Goal: Information Seeking & Learning: Stay updated

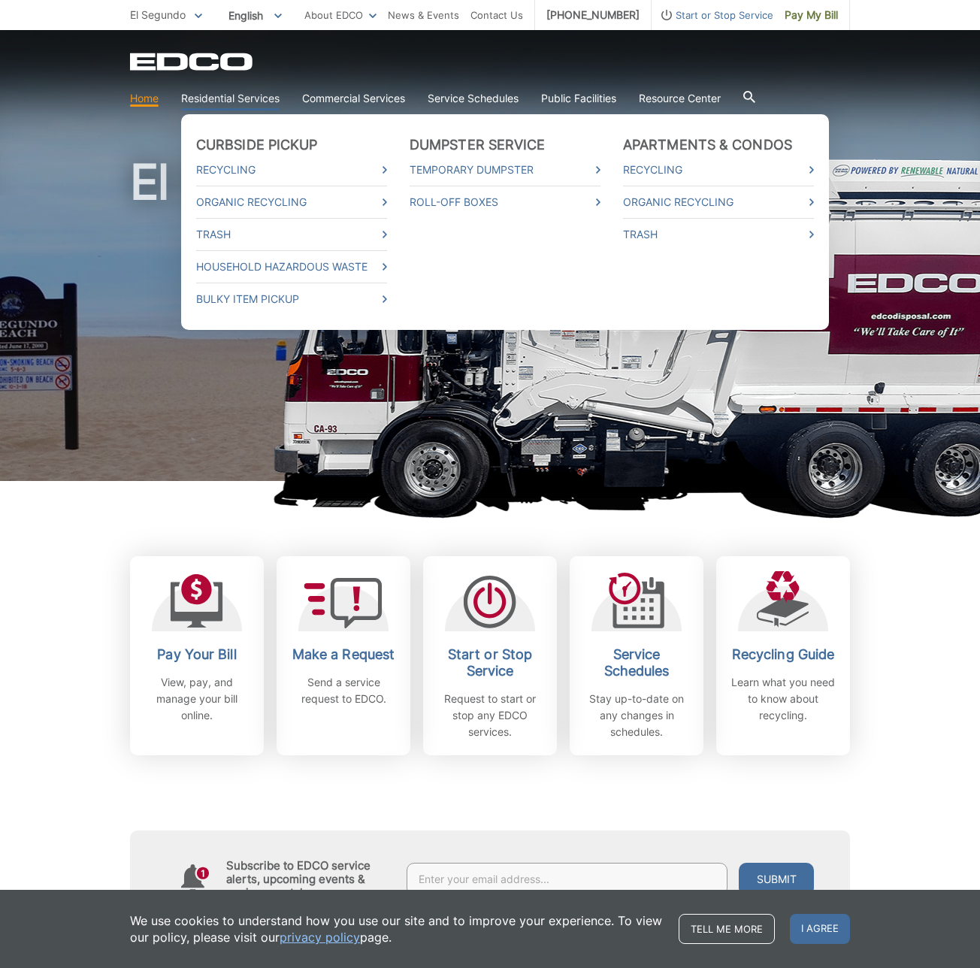
click at [254, 102] on link "Residential Services" at bounding box center [230, 98] width 98 height 17
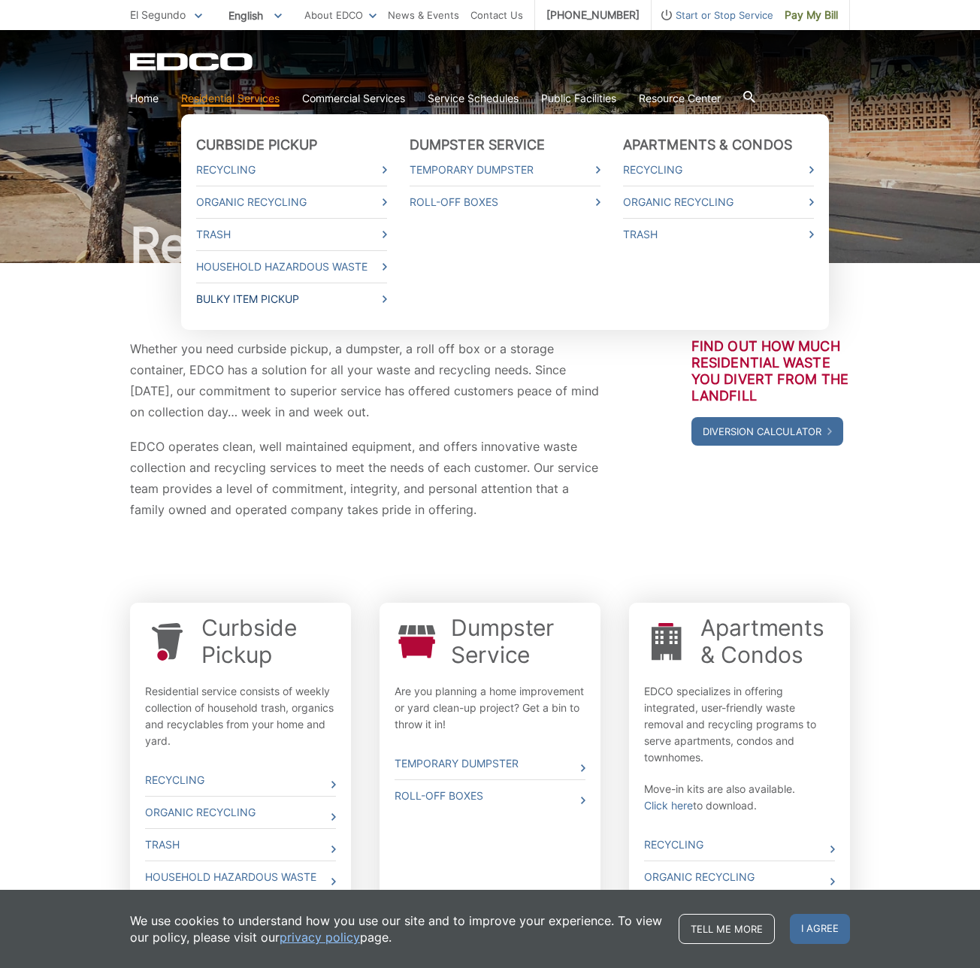
click at [265, 298] on link "Bulky Item Pickup" at bounding box center [291, 299] width 191 height 17
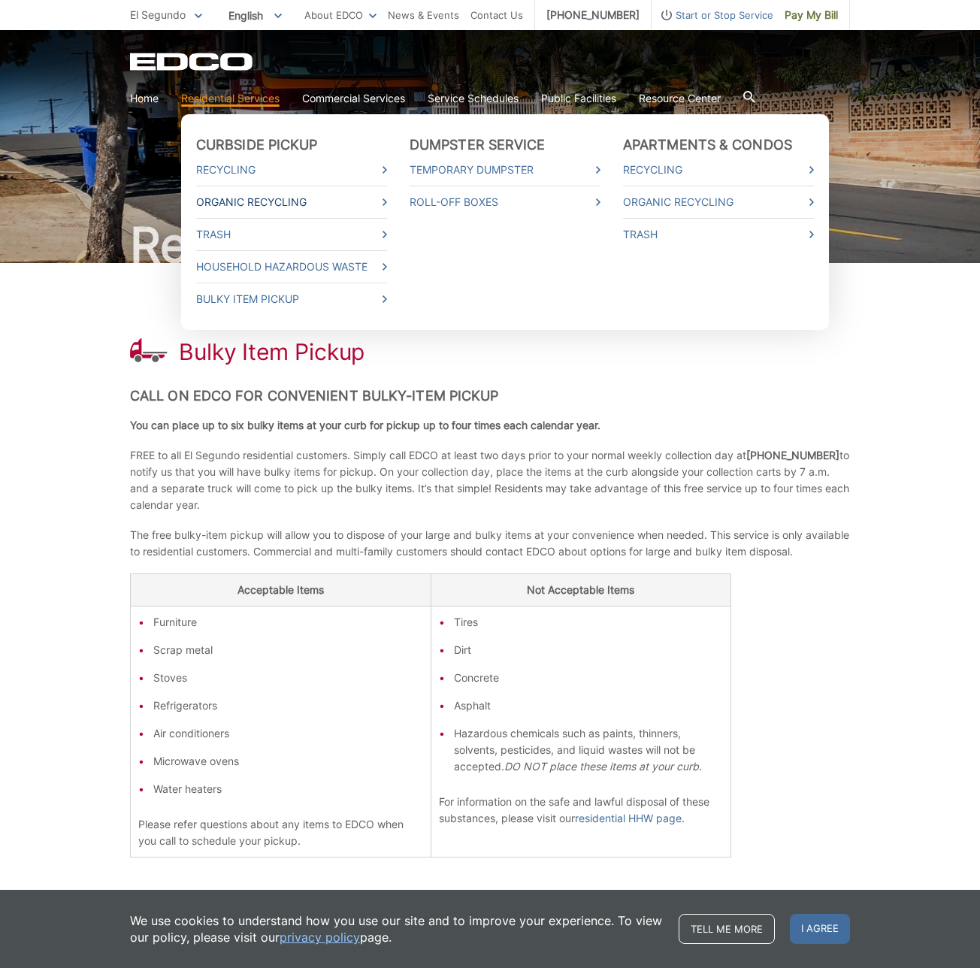
click at [274, 202] on link "Organic Recycling" at bounding box center [291, 202] width 191 height 17
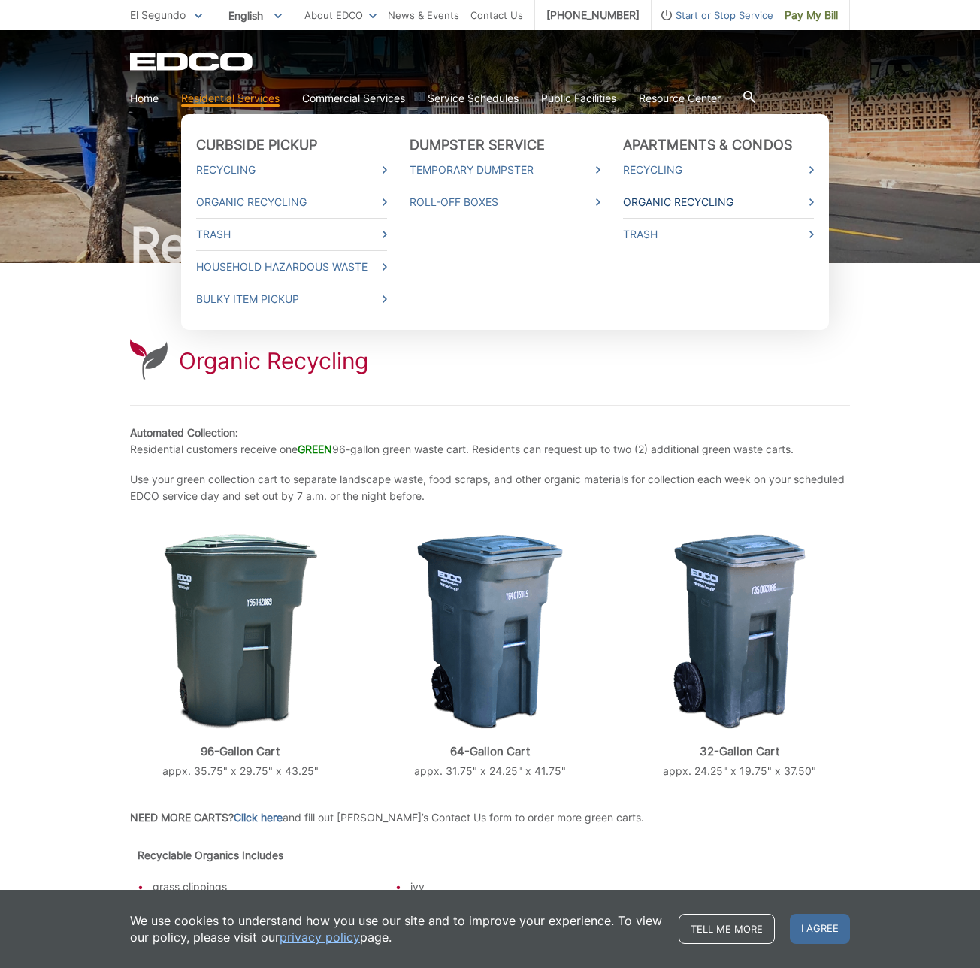
click at [655, 202] on link "Organic Recycling" at bounding box center [718, 202] width 191 height 17
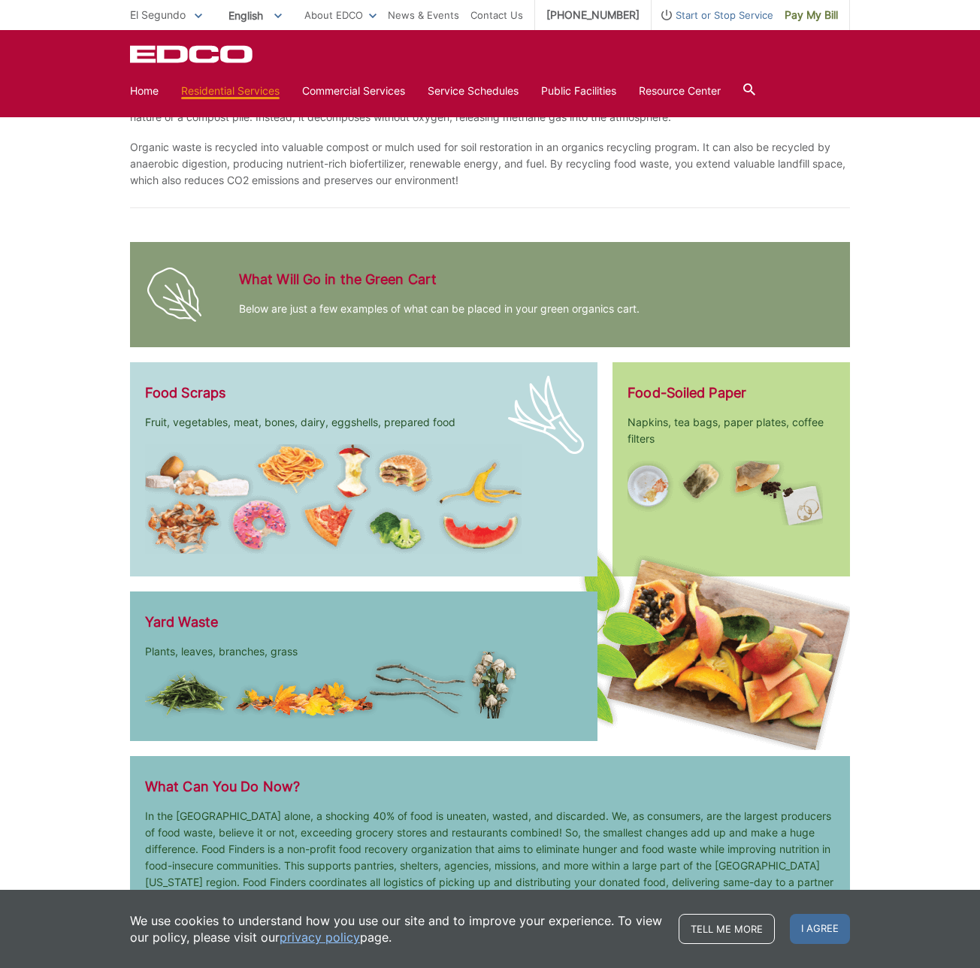
scroll to position [1364, 0]
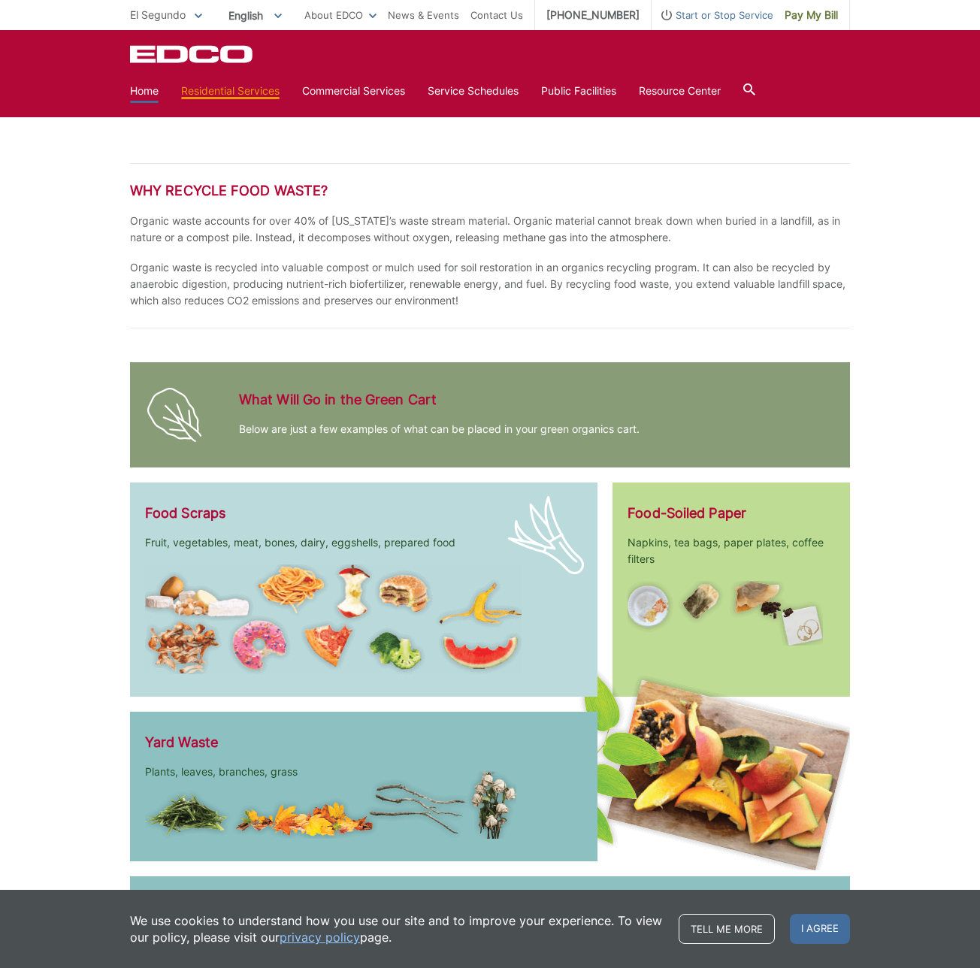
click at [146, 89] on link "Home" at bounding box center [144, 91] width 29 height 17
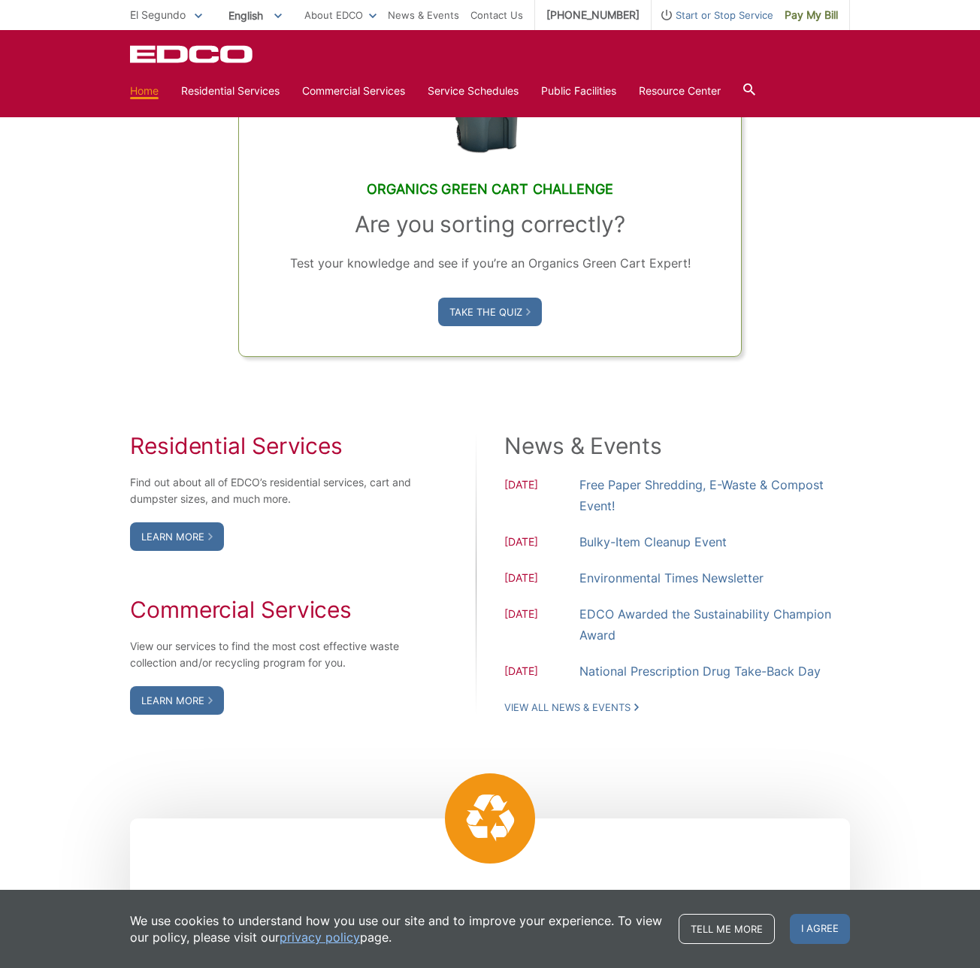
scroll to position [933, 0]
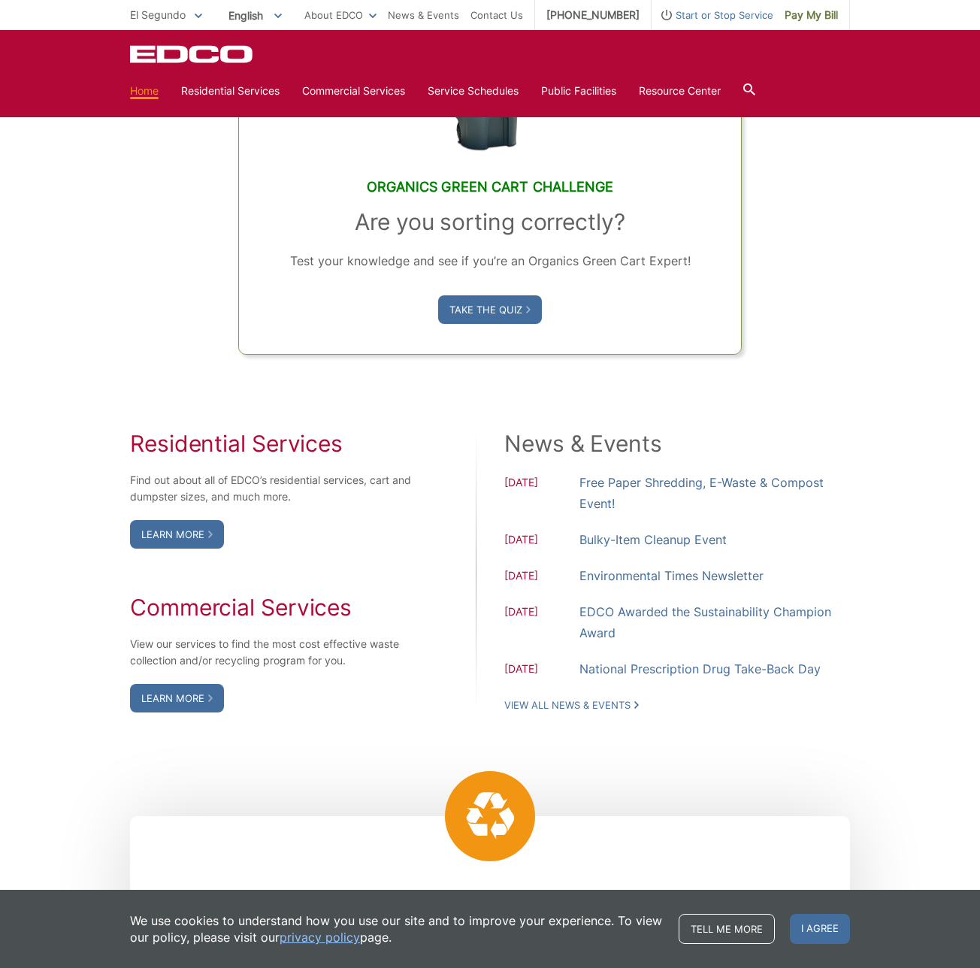
click at [543, 536] on span "10.06.2025" at bounding box center [542, 541] width 75 height 19
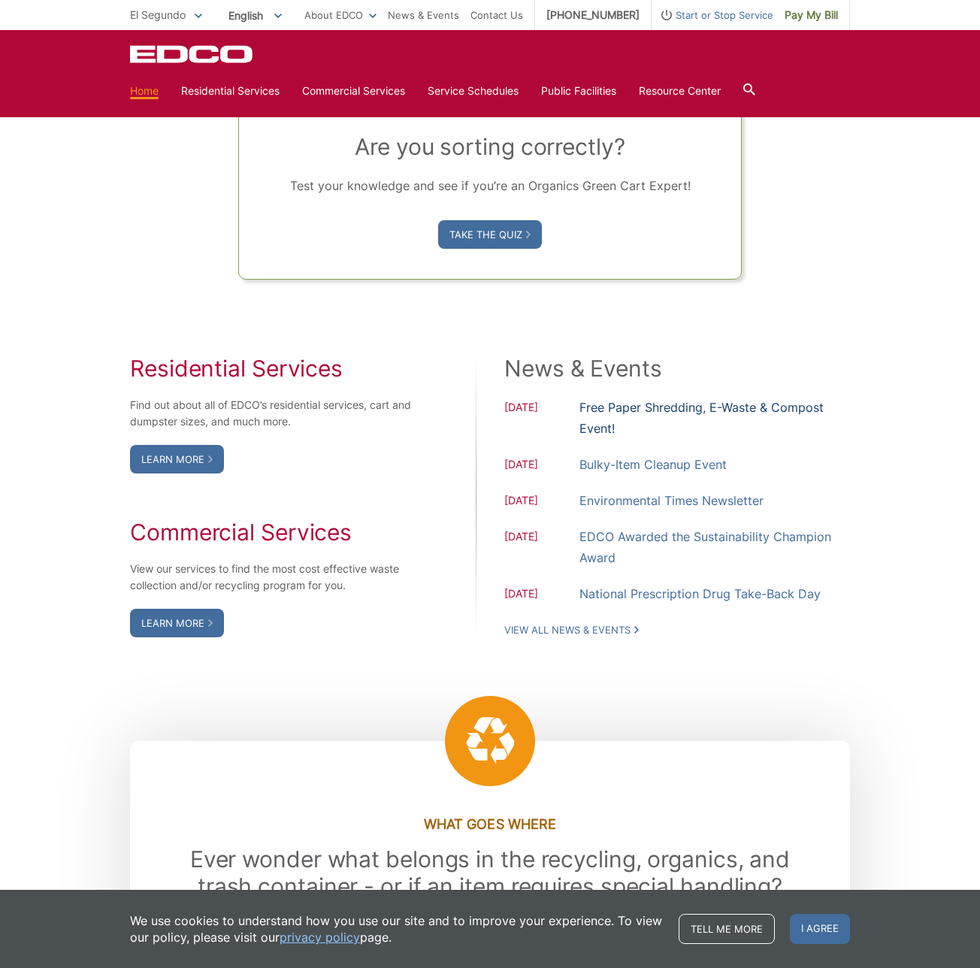
scroll to position [1068, 0]
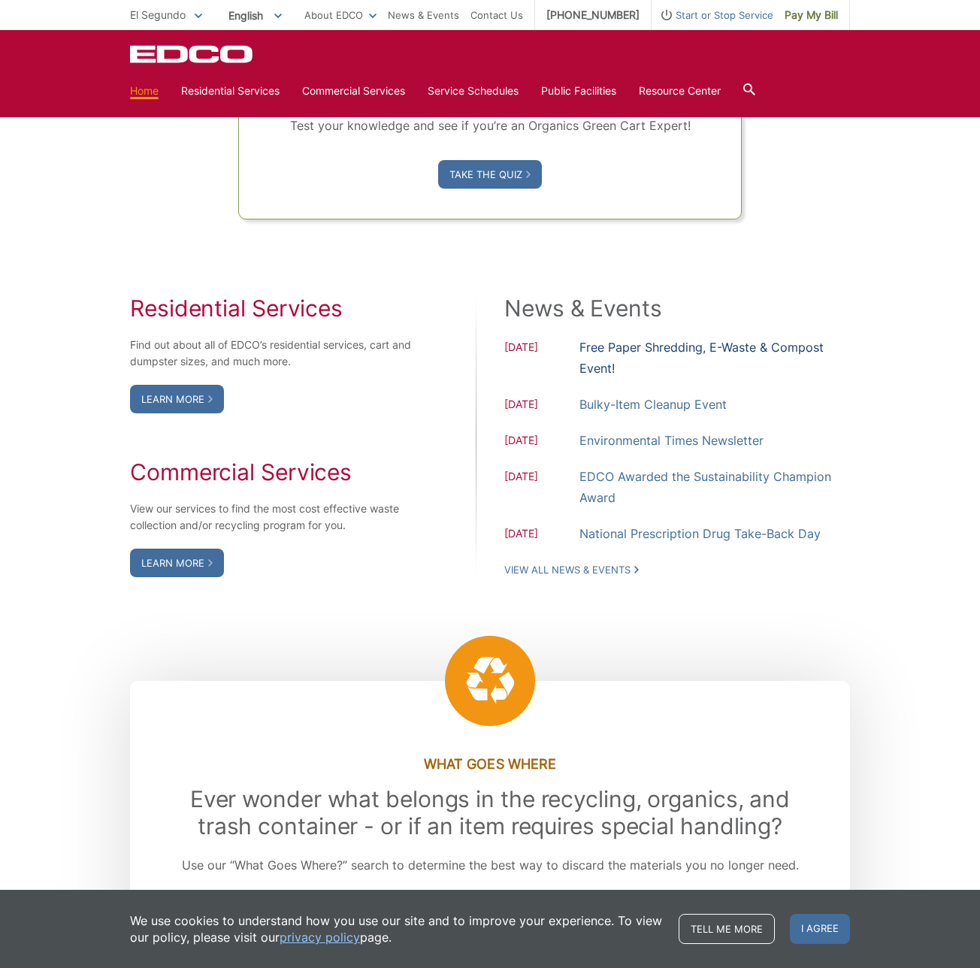
click at [632, 341] on link "Free Paper Shredding, E-Waste & Compost Event!" at bounding box center [715, 358] width 271 height 42
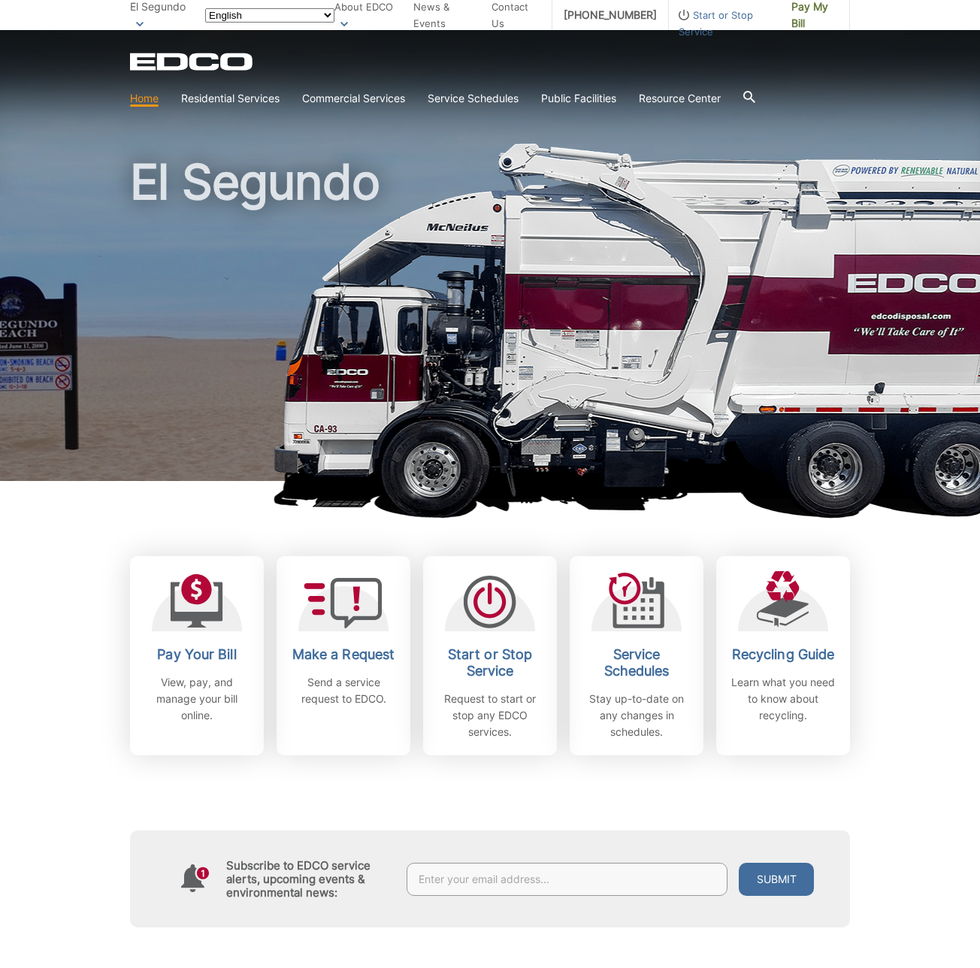
scroll to position [1068, 0]
